Goal: Task Accomplishment & Management: Manage account settings

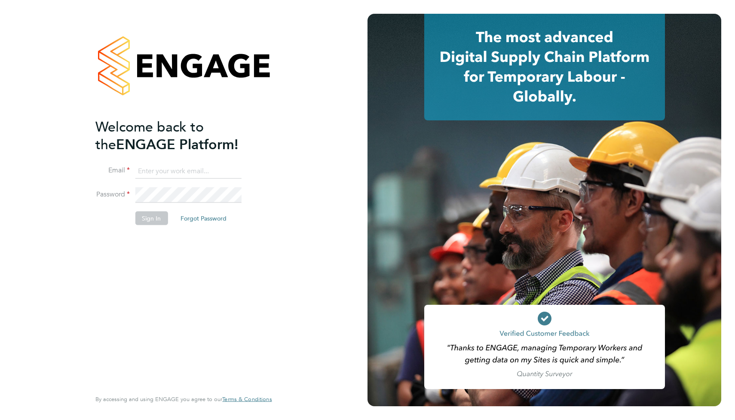
type input "stuartbutcher74@gmail.com"
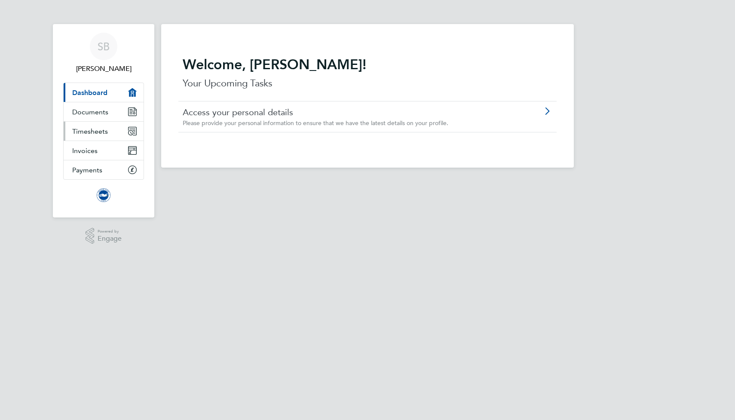
drag, startPoint x: 79, startPoint y: 134, endPoint x: 86, endPoint y: 133, distance: 6.0
click at [81, 133] on span "Timesheets" at bounding box center [90, 131] width 36 height 8
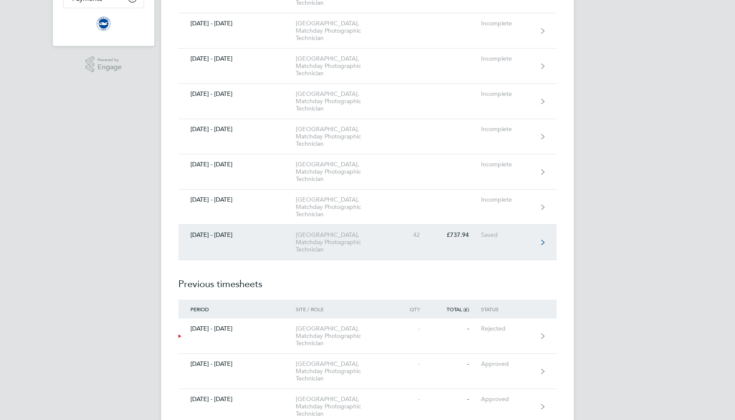
scroll to position [214, 0]
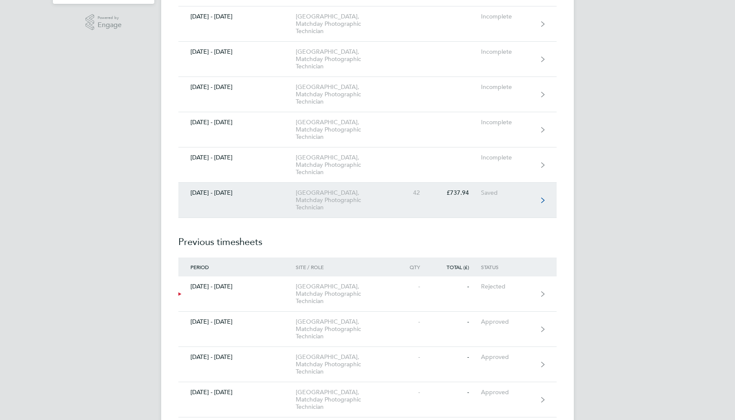
click at [253, 204] on link "[DATE] - [DATE] [GEOGRAPHIC_DATA], Matchday Photographic Technician 42 £737.94 …" at bounding box center [367, 200] width 378 height 35
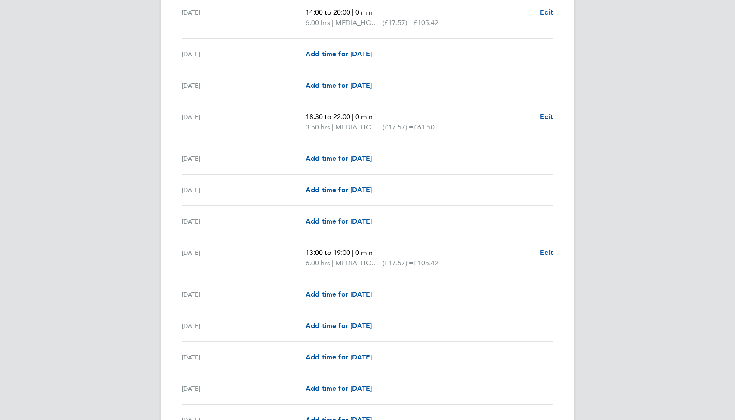
scroll to position [497, 0]
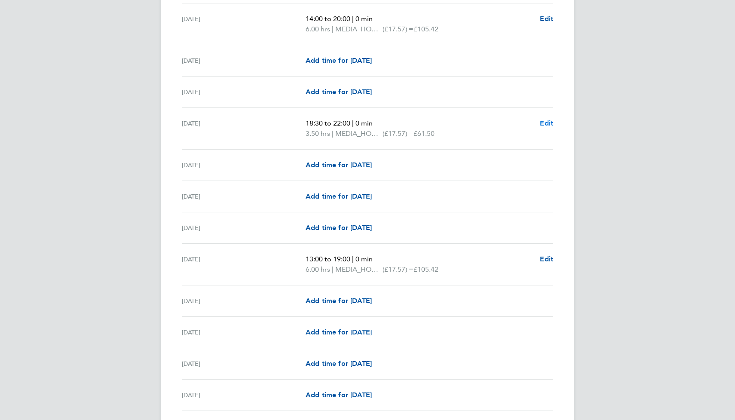
click at [549, 122] on span "Edit" at bounding box center [546, 123] width 13 height 8
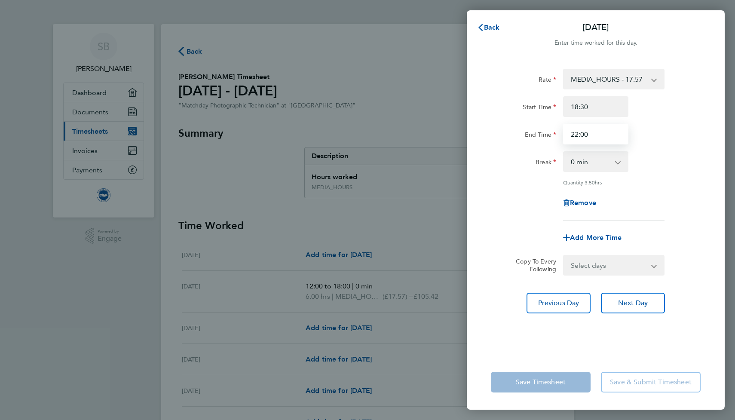
drag, startPoint x: 584, startPoint y: 135, endPoint x: 593, endPoint y: 138, distance: 9.5
click at [584, 135] on input "22:00" at bounding box center [595, 134] width 65 height 21
type input "22:30"
click at [519, 202] on div "Remove" at bounding box center [595, 203] width 217 height 21
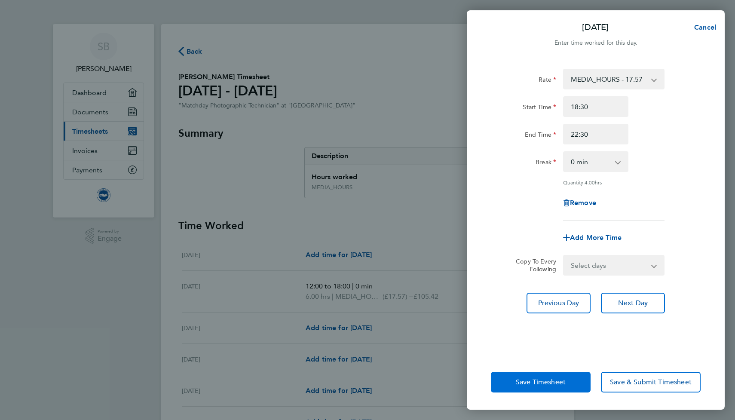
click at [547, 378] on span "Save Timesheet" at bounding box center [541, 382] width 50 height 9
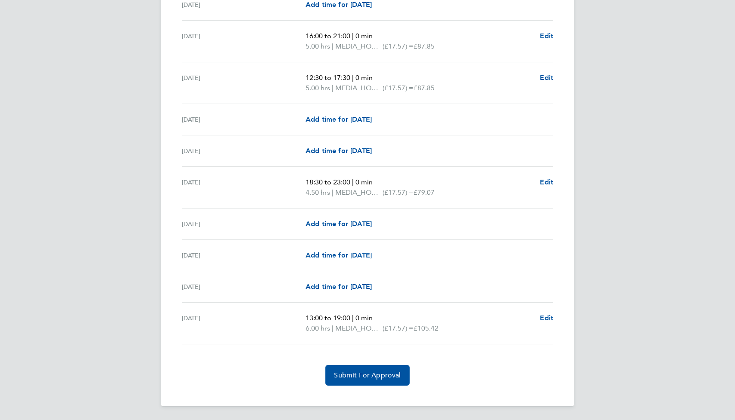
scroll to position [950, 0]
click at [370, 373] on span "Submit For Approval" at bounding box center [367, 375] width 67 height 9
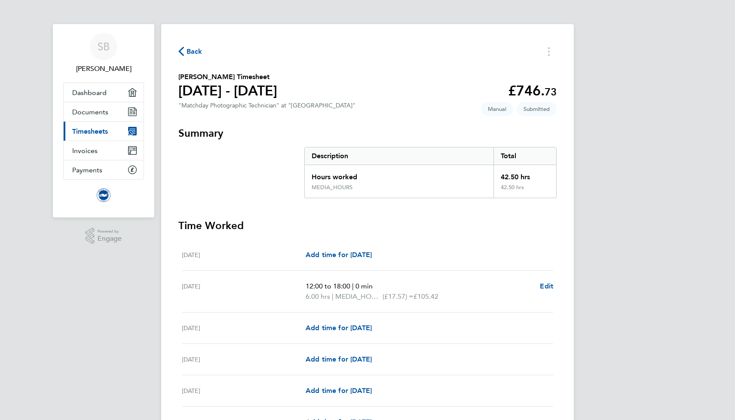
scroll to position [0, 0]
click at [196, 52] on span "Back" at bounding box center [194, 51] width 16 height 10
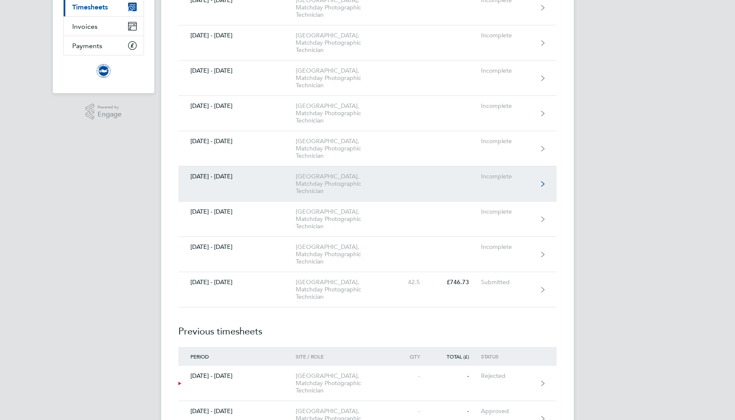
scroll to position [152, 0]
